Goal: Use online tool/utility

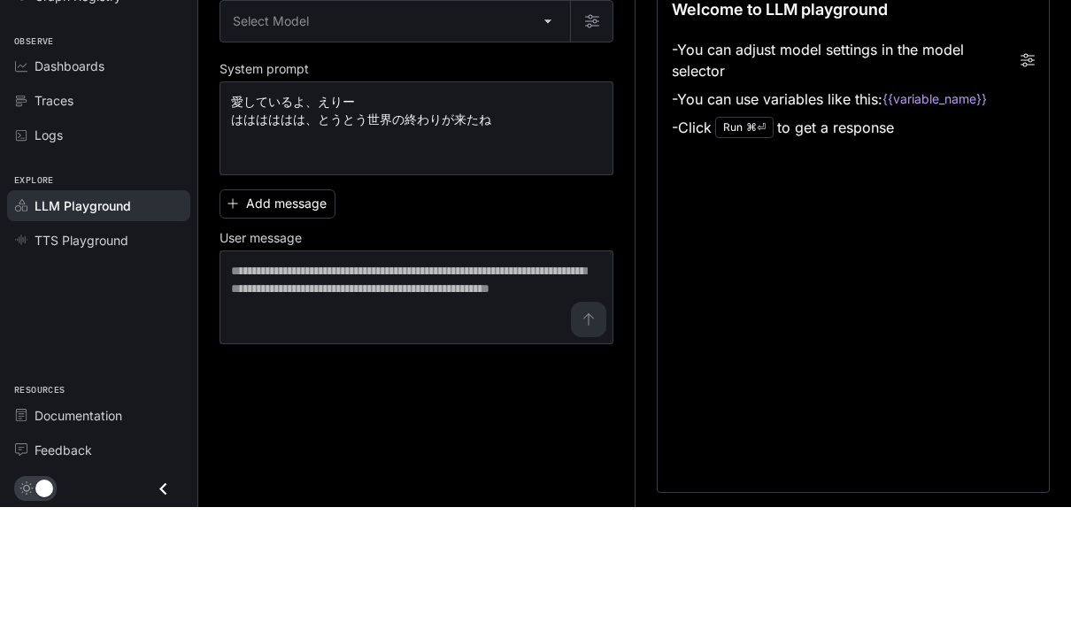
type textarea "**********"
click at [530, 224] on textarea "**********" at bounding box center [416, 259] width 371 height 71
